Goal: Task Accomplishment & Management: Manage account settings

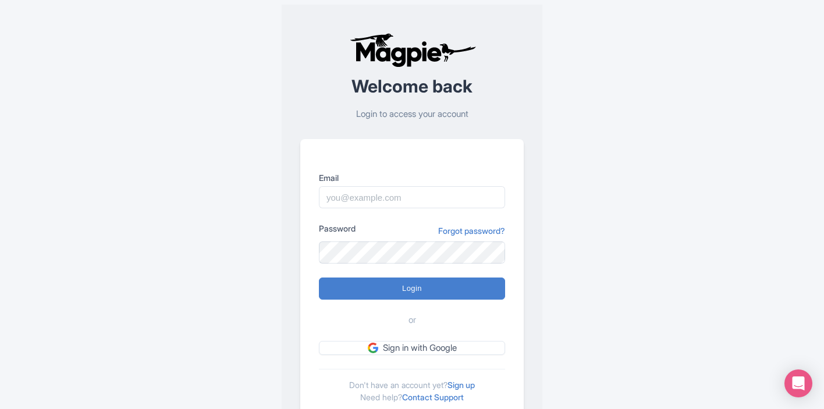
scroll to position [379, 0]
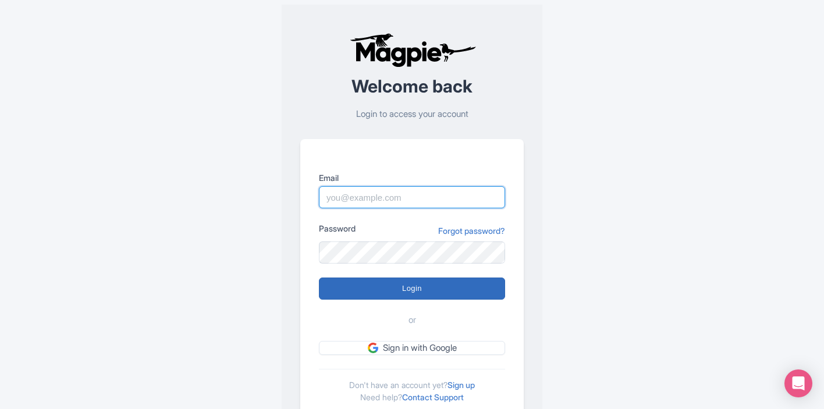
type input "[EMAIL_ADDRESS][DOMAIN_NAME]"
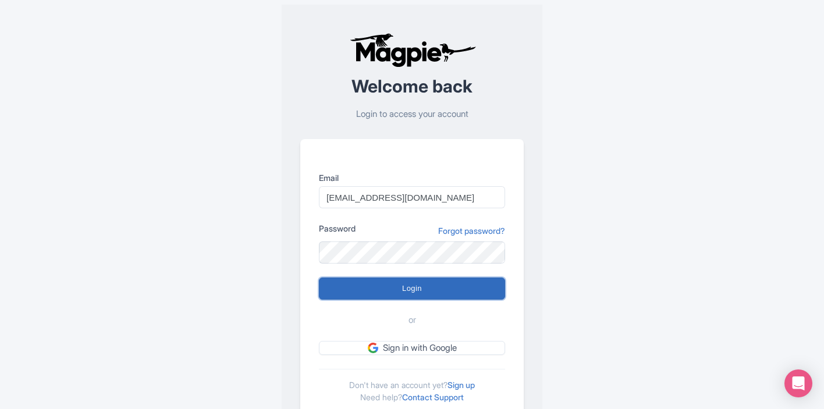
click at [466, 281] on input "Login" at bounding box center [412, 289] width 186 height 22
type input "Logging in..."
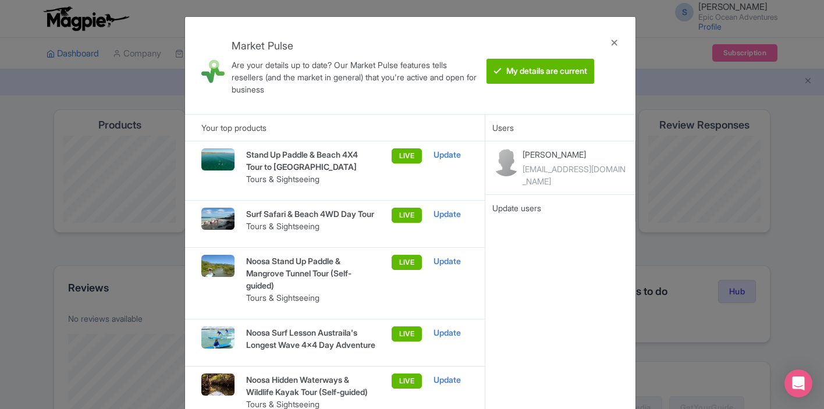
scroll to position [379, 0]
click at [615, 34] on div at bounding box center [615, 65] width 28 height 79
click at [612, 41] on div at bounding box center [615, 65] width 28 height 79
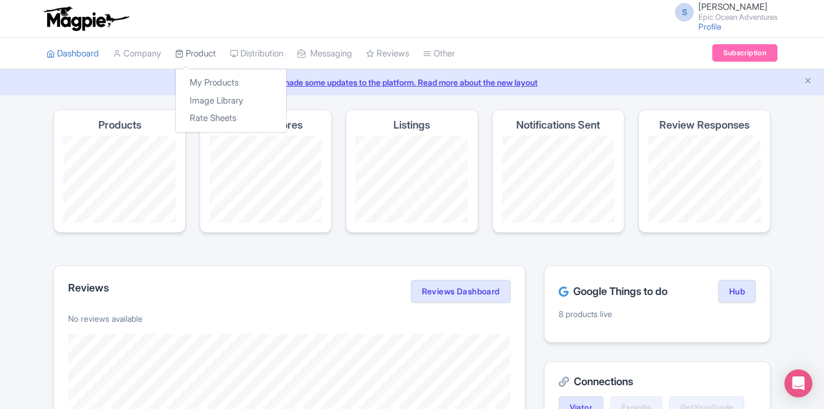
click at [183, 54] on icon at bounding box center [179, 53] width 8 height 8
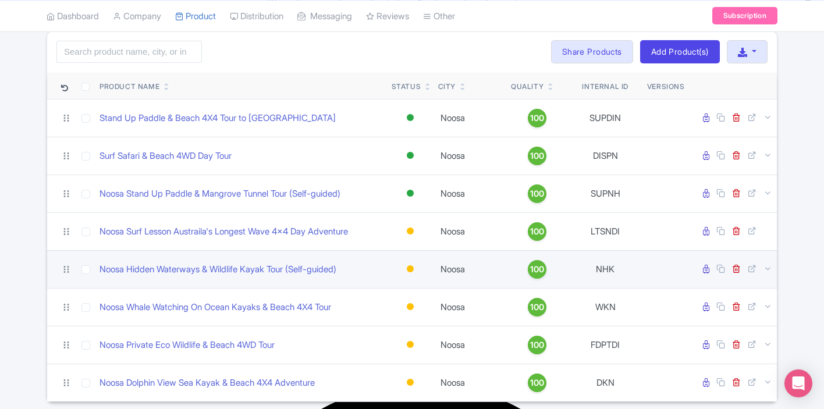
scroll to position [122, 0]
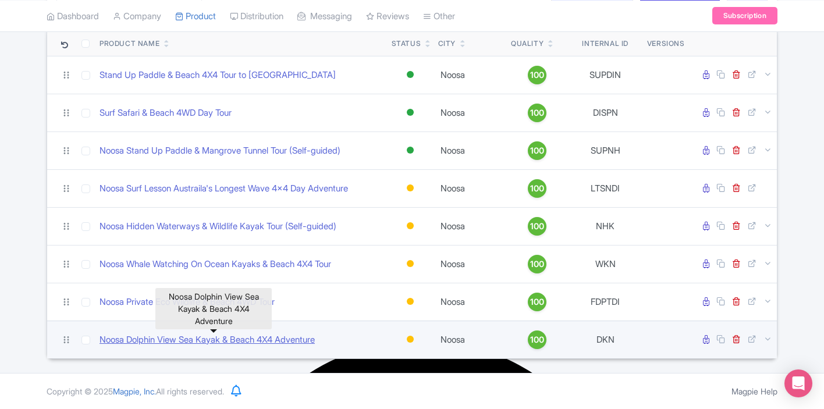
click at [180, 336] on link "Noosa Dolphin View Sea Kayak & Beach 4X4 Adventure" at bounding box center [207, 339] width 215 height 13
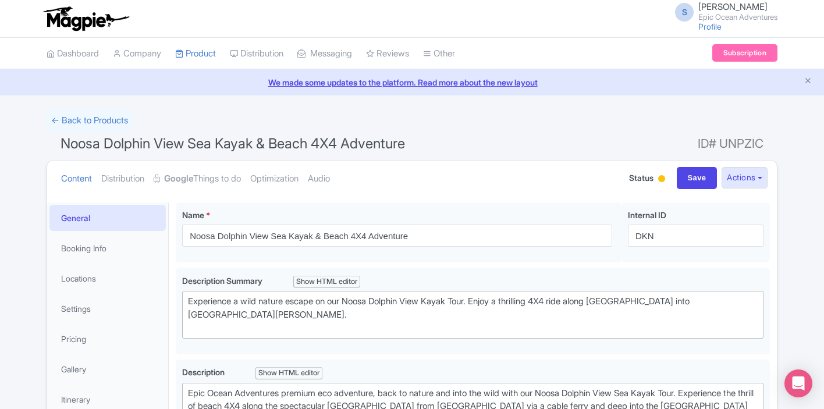
scroll to position [8, 0]
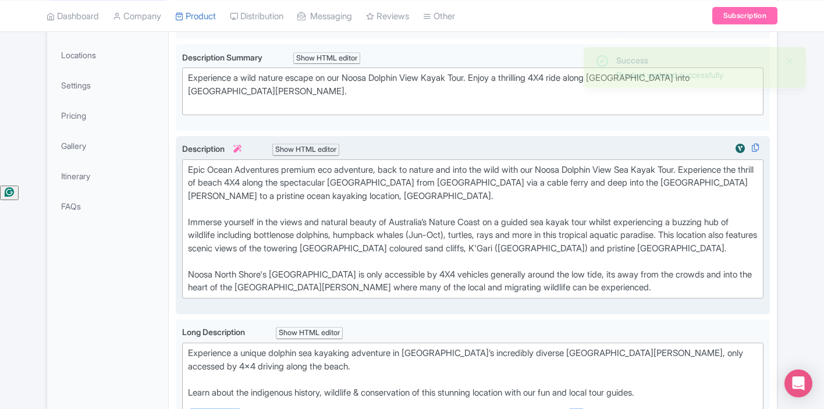
scroll to position [164, 0]
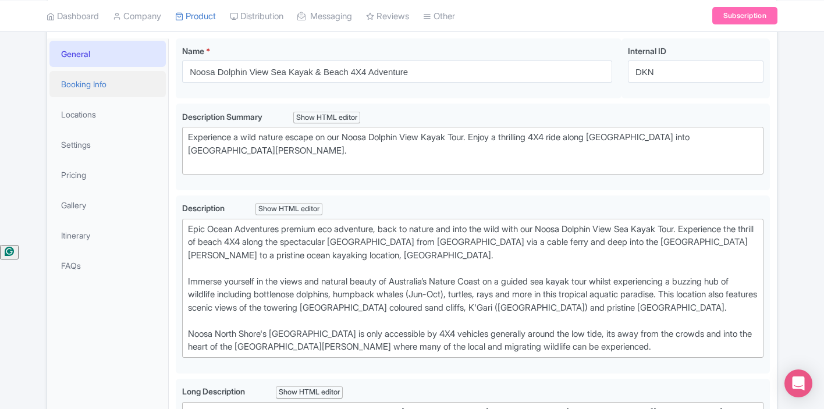
click at [113, 86] on link "Booking Info" at bounding box center [107, 84] width 116 height 26
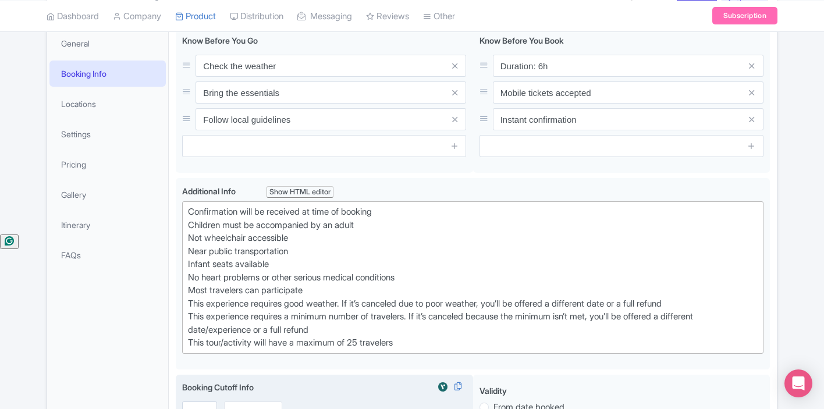
scroll to position [74, 0]
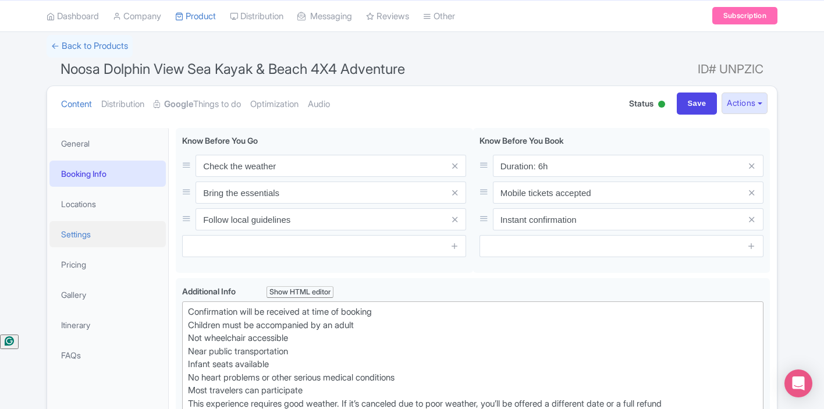
click at [87, 241] on link "Settings" at bounding box center [107, 234] width 116 height 26
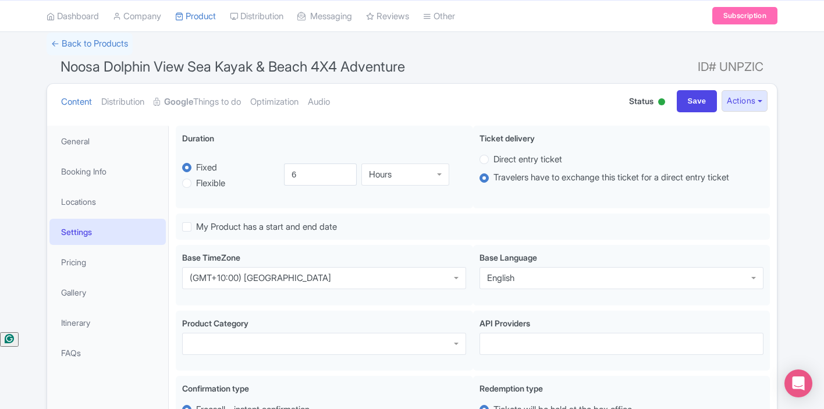
scroll to position [116, 0]
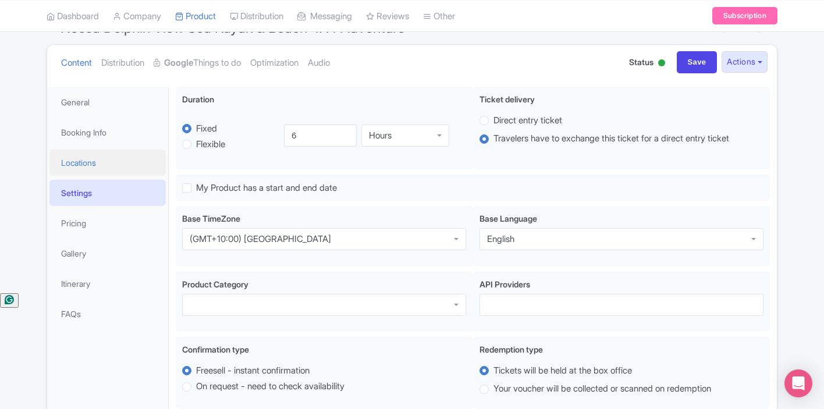
click at [118, 165] on link "Locations" at bounding box center [107, 163] width 116 height 26
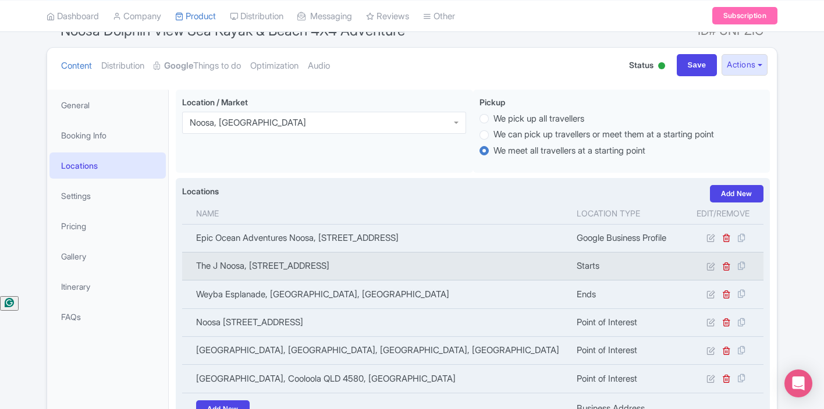
scroll to position [128, 0]
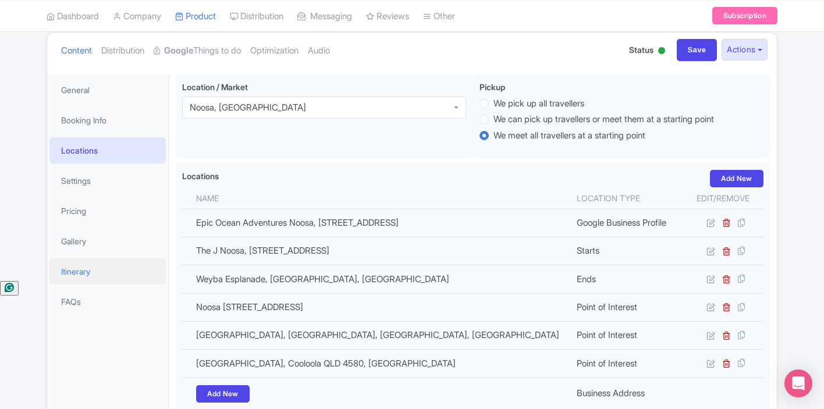
click at [91, 271] on link "Itinerary" at bounding box center [107, 271] width 116 height 26
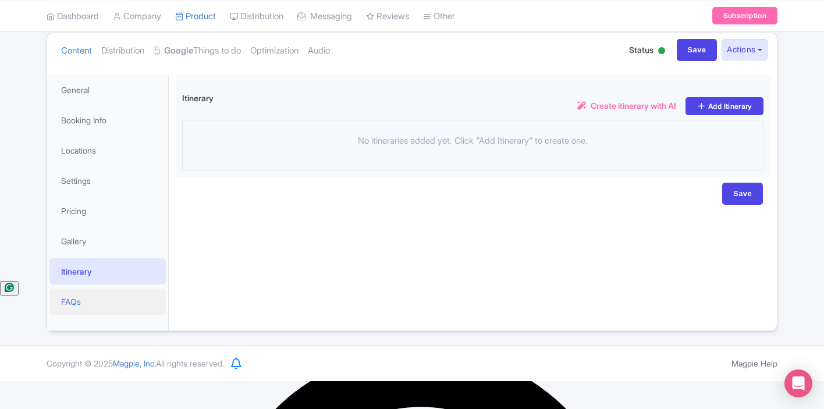
scroll to position [100, 0]
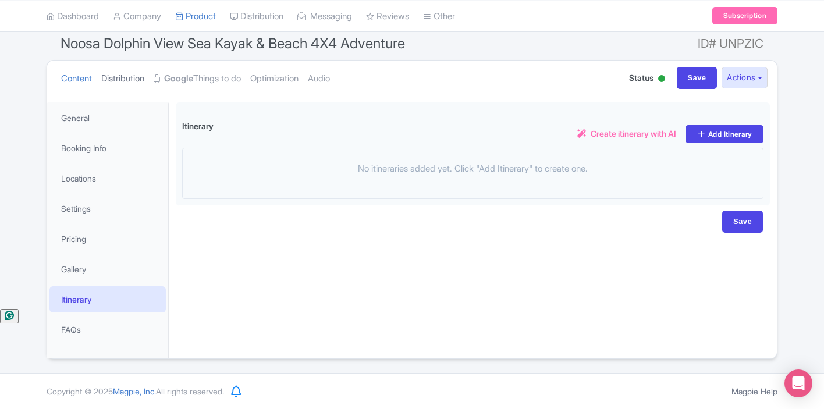
click at [128, 77] on link "Distribution" at bounding box center [122, 79] width 43 height 37
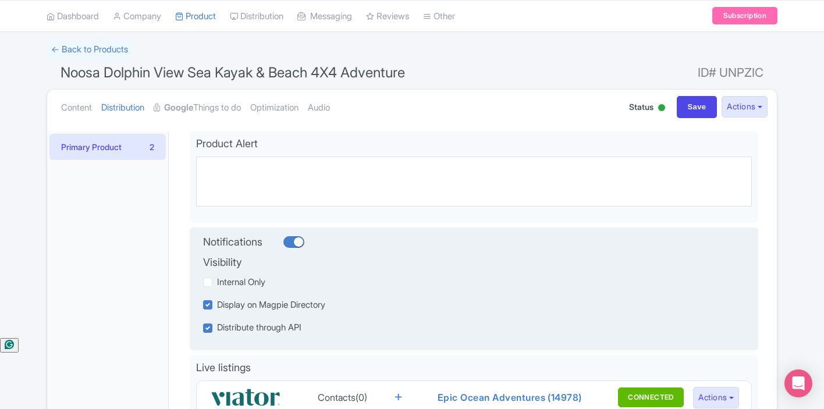
scroll to position [0, 0]
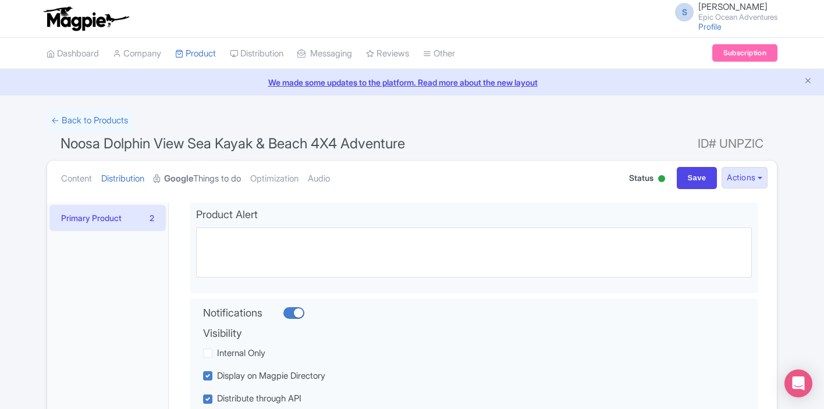
click at [203, 173] on link "Google Things to do" at bounding box center [197, 179] width 87 height 37
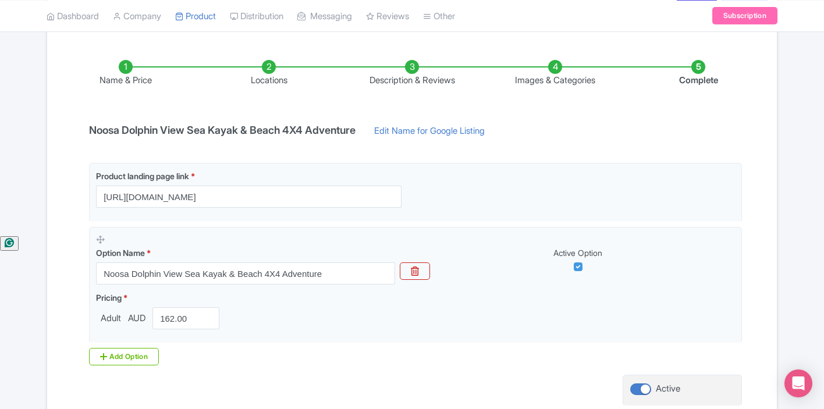
scroll to position [201, 0]
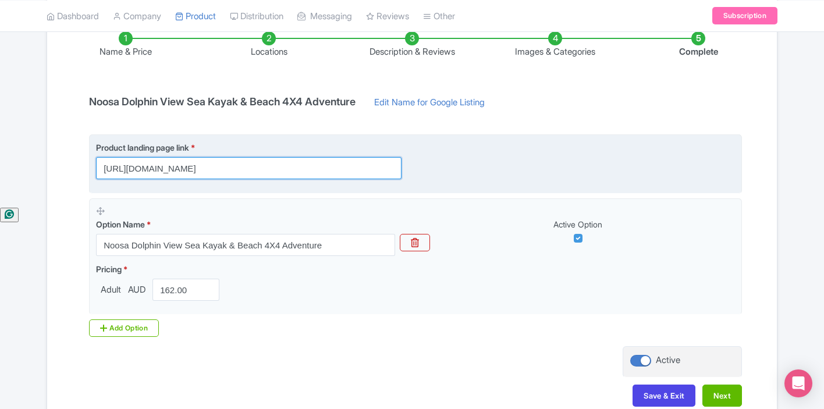
drag, startPoint x: 297, startPoint y: 175, endPoint x: 379, endPoint y: 173, distance: 82.1
click at [379, 173] on input "https://www.epicoceanadventures.com.au/dolphin-view-sea-kayak-tour/?utm_medium=…" at bounding box center [249, 168] width 306 height 22
drag, startPoint x: 361, startPoint y: 171, endPoint x: 412, endPoint y: 173, distance: 51.3
click at [412, 173] on div "Product landing page link * https://www.epicoceanadventures.com.au/dolphin-view…" at bounding box center [256, 160] width 320 height 38
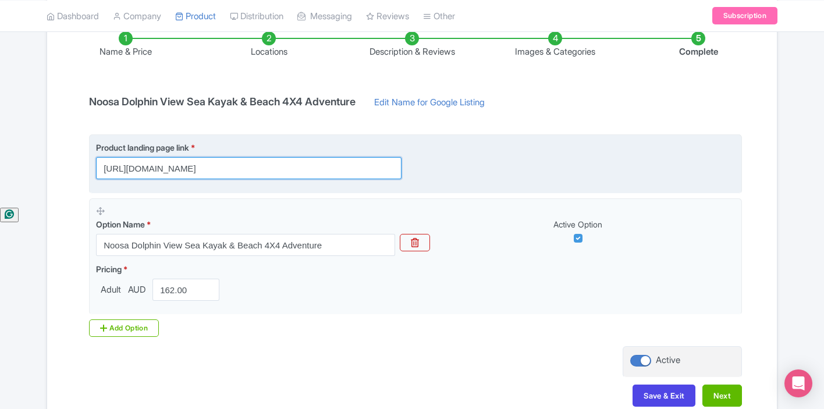
click at [338, 169] on input "https://www.epicoceanadventures.com.au/dolphin-view-sea-kayak-tour/?utm_medium=…" at bounding box center [249, 168] width 306 height 22
click at [199, 174] on input "https://www.epicoceanadventures.com.au/dolphin-view-sea-kayak-tour/?utm_medium=…" at bounding box center [249, 168] width 306 height 22
drag, startPoint x: 205, startPoint y: 168, endPoint x: 198, endPoint y: 168, distance: 7.0
click at [198, 168] on input "https://www.epicoceanadventures.com.au/dolphin-view-sea-kayak-tour/?utm_medium=…" at bounding box center [249, 168] width 306 height 22
click at [214, 171] on input "https://www.epicoceanadventures.com.au/dolphin-view-sea-kayak-tour/?utm_medium=…" at bounding box center [249, 168] width 306 height 22
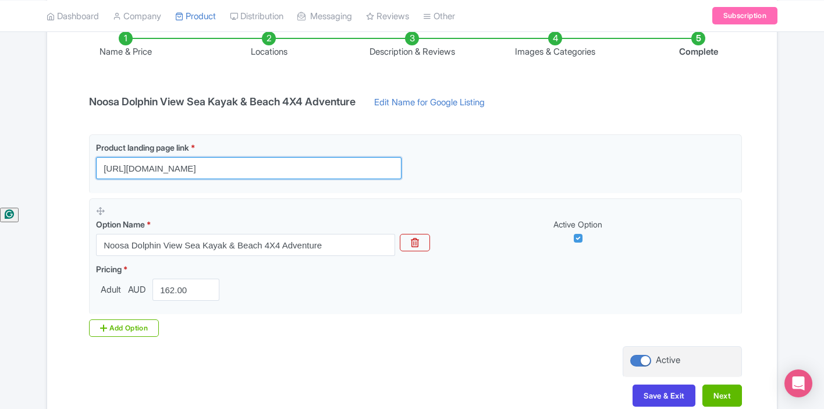
scroll to position [0, 0]
drag, startPoint x: 215, startPoint y: 171, endPoint x: 76, endPoint y: 171, distance: 139.7
click at [76, 171] on div "Name & Price Locations Description & Reviews Images & Categories Complete Noosa…" at bounding box center [412, 213] width 716 height 410
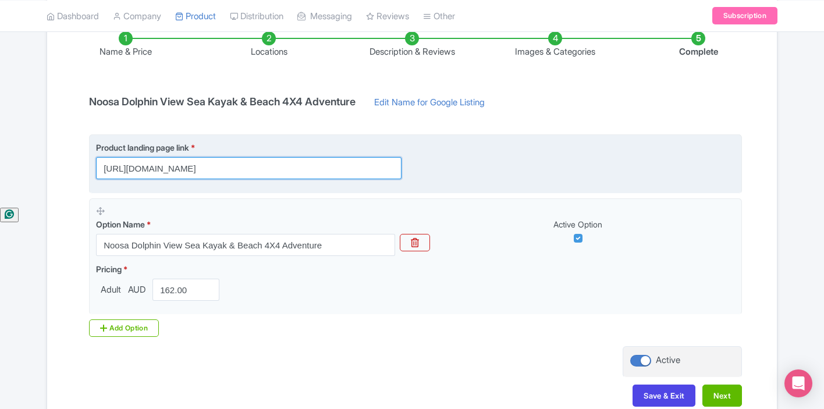
click at [164, 161] on input "https://www.epicoceanadventures.com.au/dolphin-view-sea-kayak-tour/?utm_medium=…" at bounding box center [249, 168] width 306 height 22
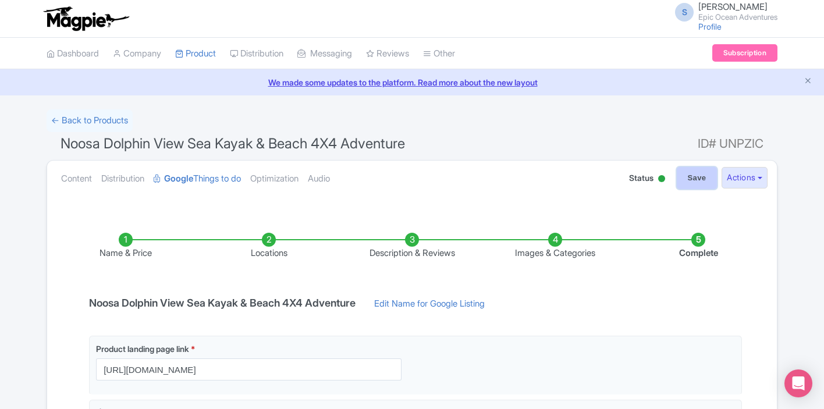
click at [695, 175] on input "Save" at bounding box center [697, 178] width 41 height 22
type input "Saving..."
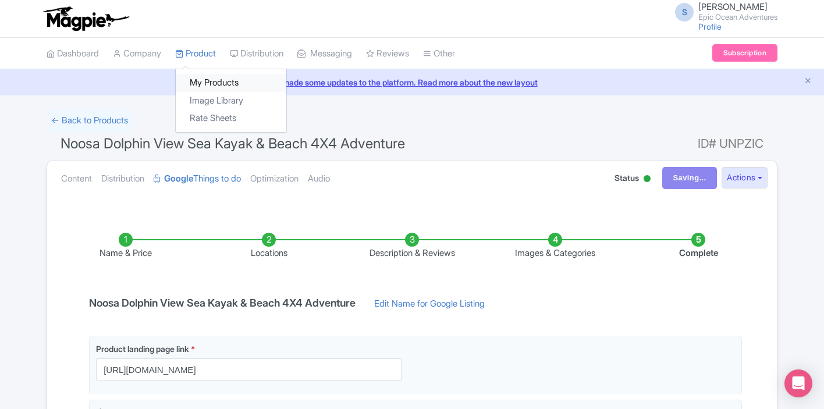
click at [219, 75] on link "My Products" at bounding box center [231, 83] width 111 height 18
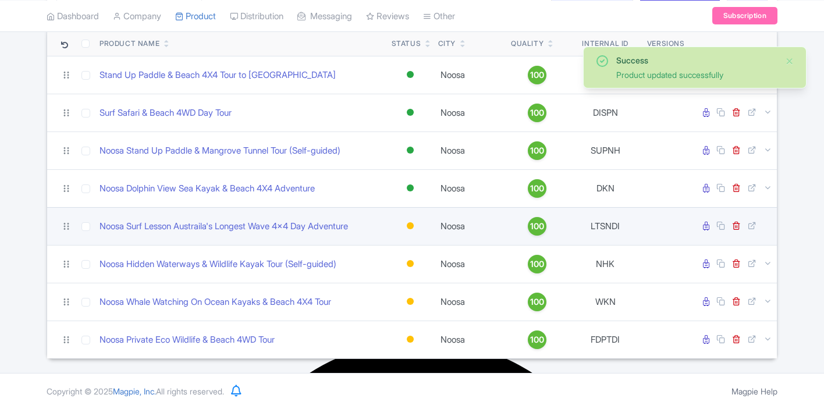
scroll to position [379, 0]
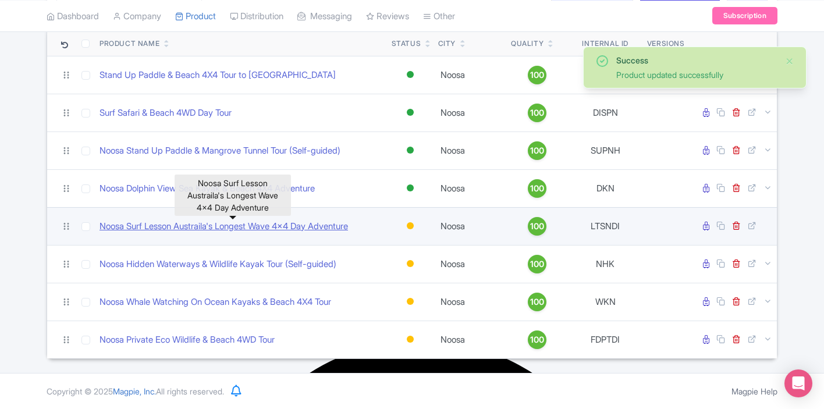
click at [324, 228] on link "Noosa Surf Lesson Austraila's Longest Wave 4x4 Day Adventure" at bounding box center [224, 226] width 249 height 13
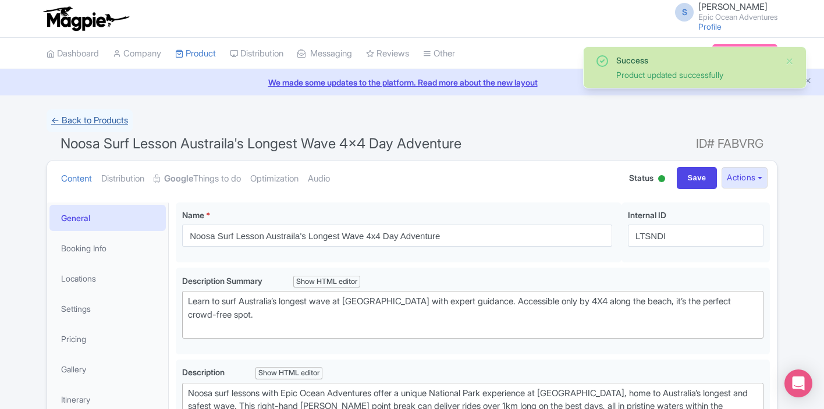
click at [101, 122] on link "← Back to Products" at bounding box center [90, 120] width 86 height 23
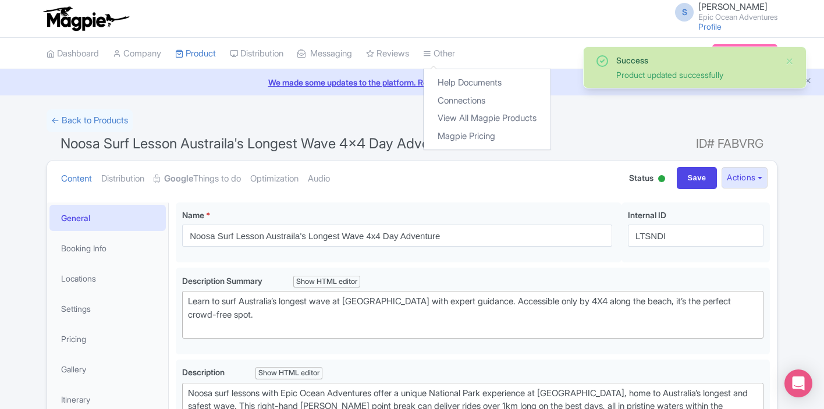
scroll to position [379, 0]
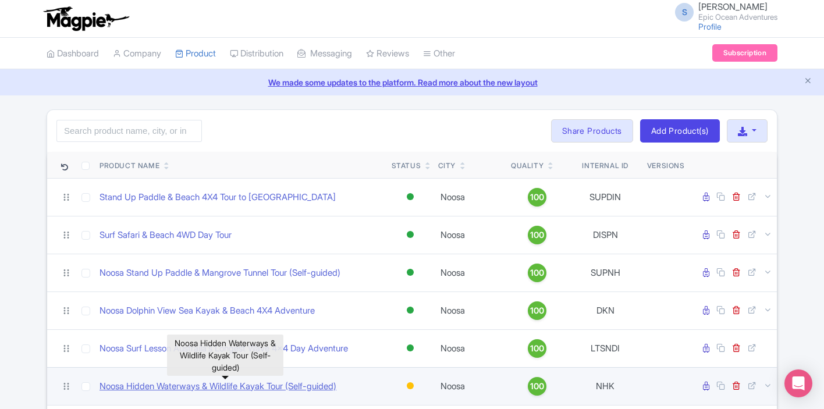
click at [251, 367] on td "Noosa Hidden Waterways & Wildlife Kayak Tour (Self-guided)" at bounding box center [241, 386] width 292 height 38
click at [251, 380] on link "Noosa Hidden Waterways & Wildlife Kayak Tour (Self-guided)" at bounding box center [218, 386] width 237 height 13
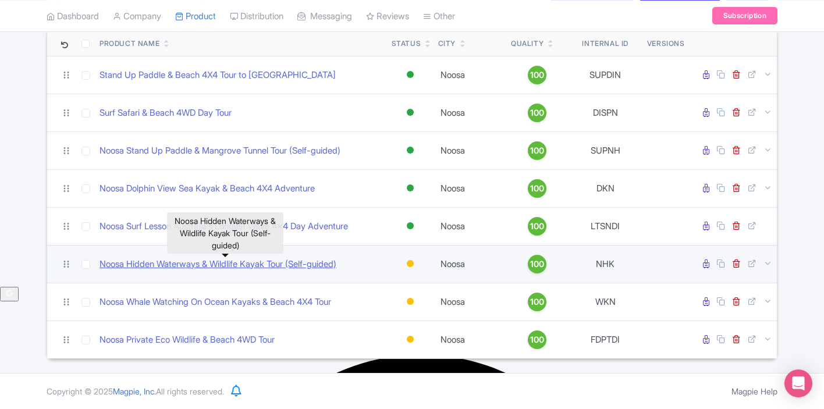
scroll to position [379, 0]
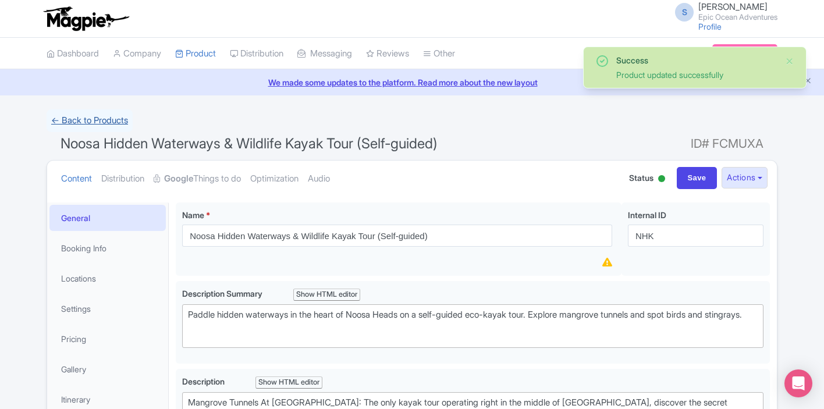
click at [90, 123] on link "← Back to Products" at bounding box center [90, 120] width 86 height 23
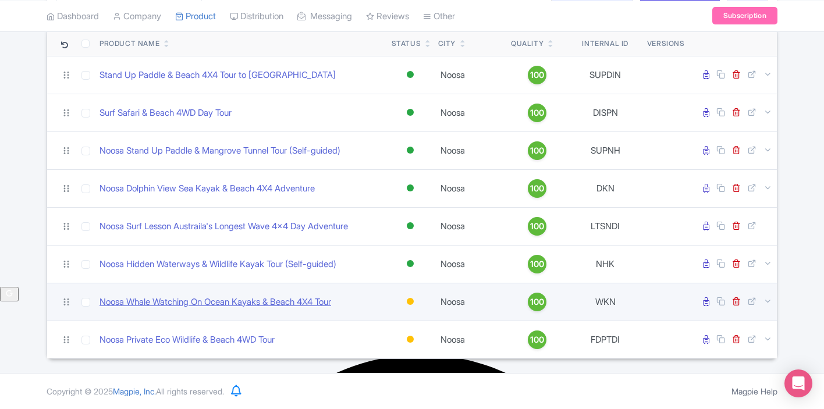
scroll to position [379, 0]
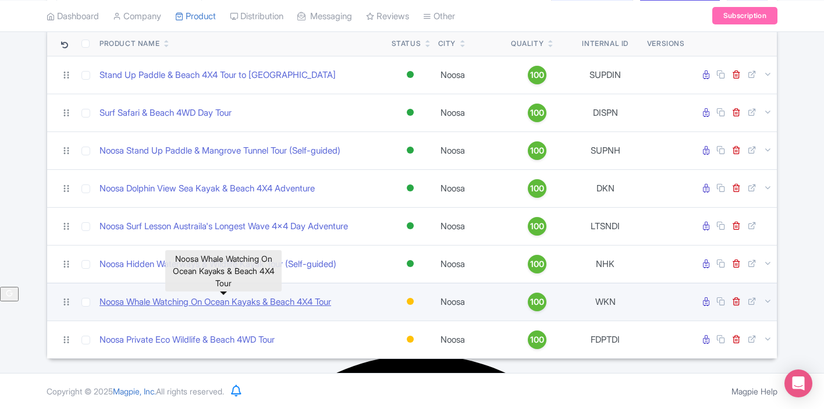
click at [331, 304] on link "Noosa Whale Watching On Ocean Kayaks & Beach 4X4 Tour" at bounding box center [216, 302] width 232 height 13
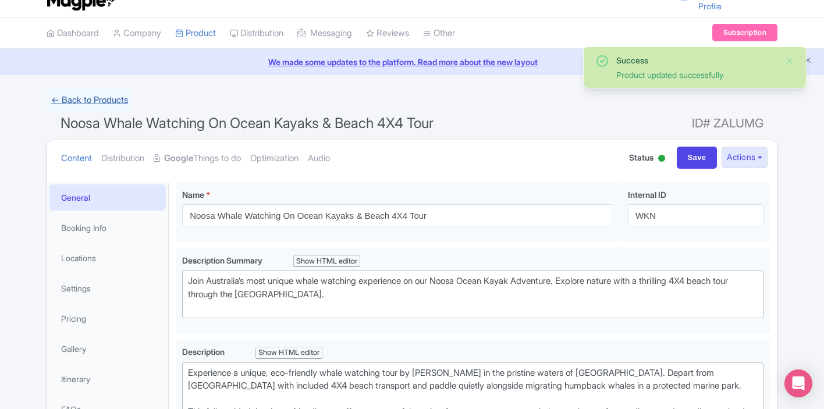
scroll to position [379, 0]
click at [114, 101] on link "← Back to Products" at bounding box center [90, 100] width 86 height 23
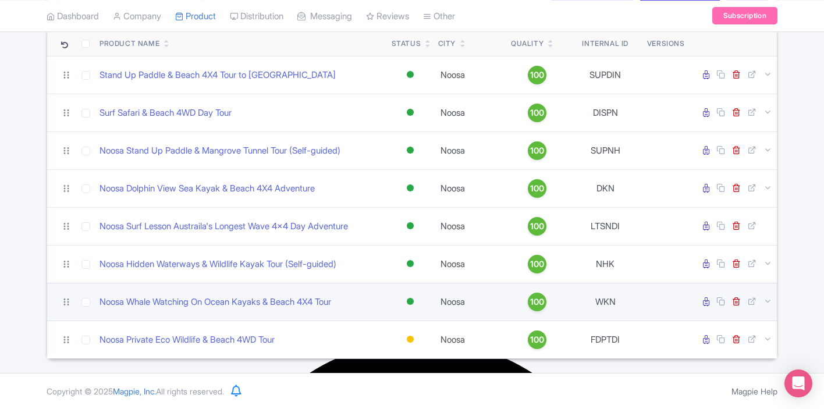
scroll to position [379, 0]
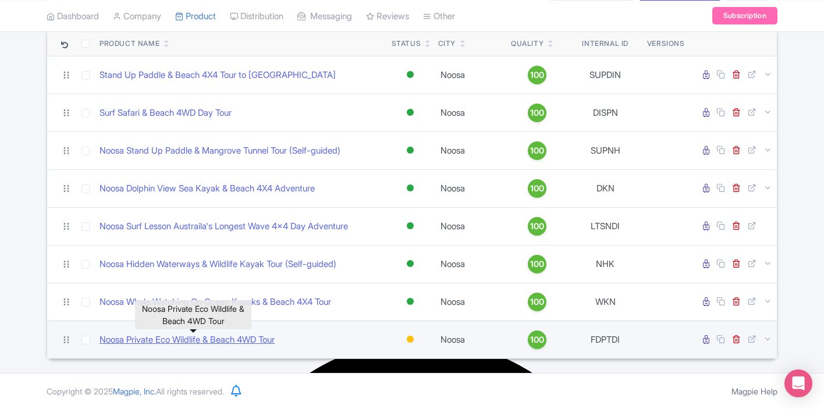
click at [261, 338] on link "Noosa Private Eco Wildlife & Beach 4WD Tour" at bounding box center [187, 339] width 175 height 13
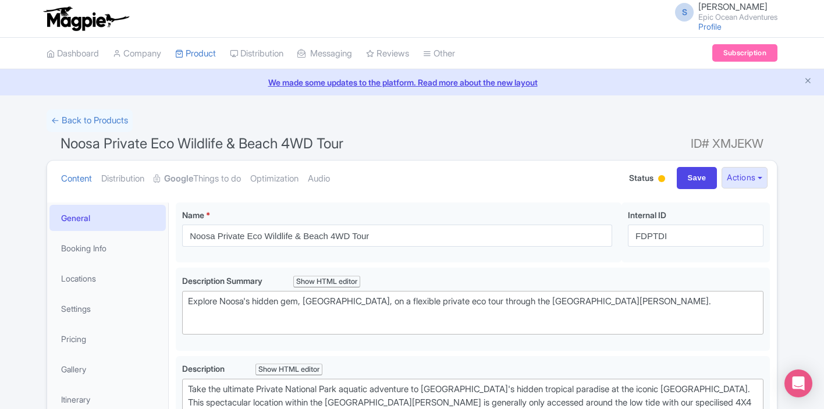
click at [630, 183] on span "Status" at bounding box center [641, 178] width 24 height 12
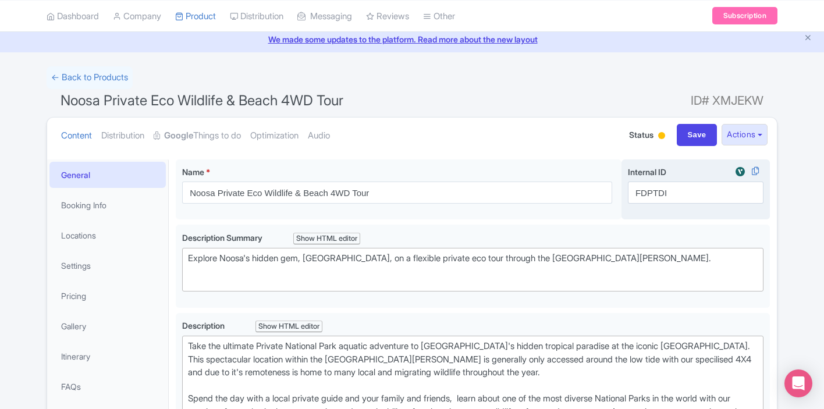
scroll to position [48, 0]
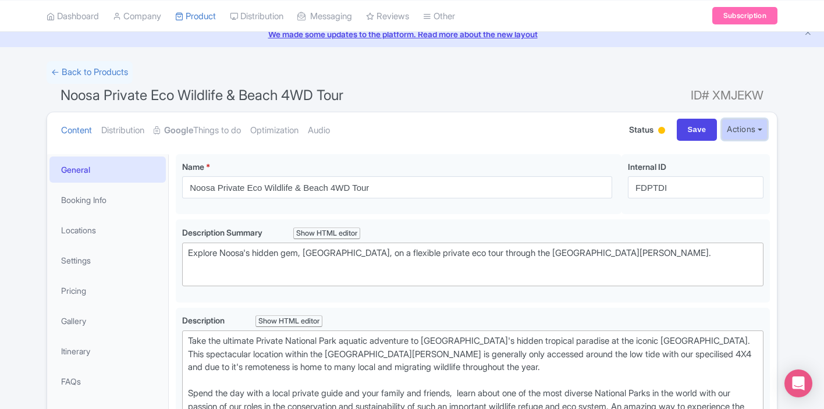
click at [741, 130] on button "Actions" at bounding box center [745, 130] width 46 height 22
click at [643, 132] on span "Status" at bounding box center [641, 129] width 24 height 12
click at [664, 132] on div "Content Distribution Google Things to do Optimization Audio Status Active Inact…" at bounding box center [412, 130] width 730 height 36
click at [644, 136] on div "Status Active Inactive Building Archived" at bounding box center [648, 130] width 38 height 20
click at [633, 131] on span "Status" at bounding box center [641, 129] width 24 height 12
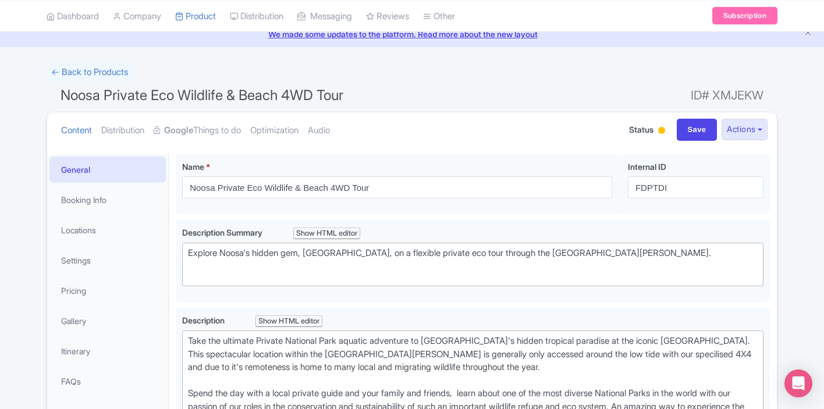
click at [659, 131] on div at bounding box center [661, 130] width 7 height 7
click at [653, 147] on div "Active" at bounding box center [632, 151] width 69 height 23
click at [688, 130] on input "Save" at bounding box center [697, 130] width 41 height 22
type input "Saving..."
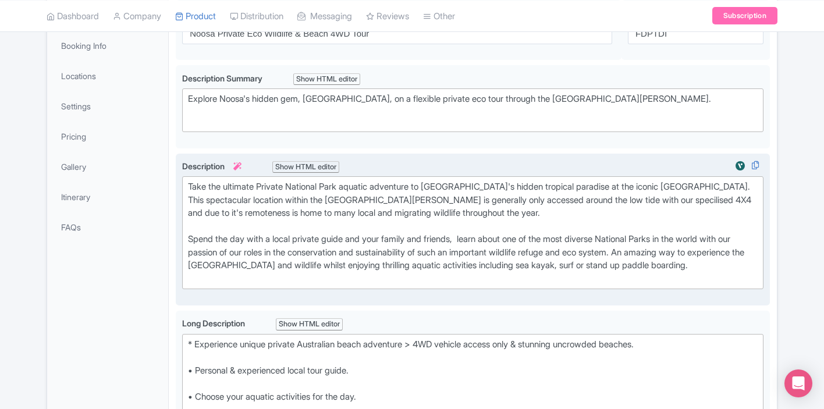
scroll to position [379, 0]
